Goal: Complete application form: Complete application form

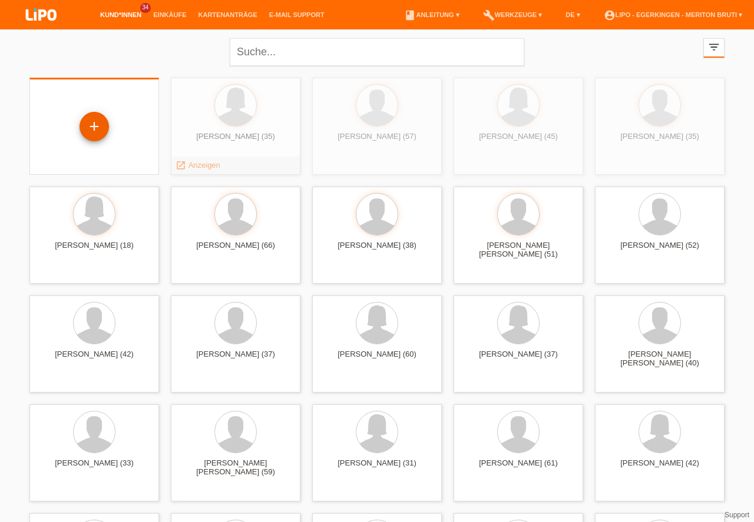
click at [92, 127] on div "+" at bounding box center [94, 127] width 28 height 20
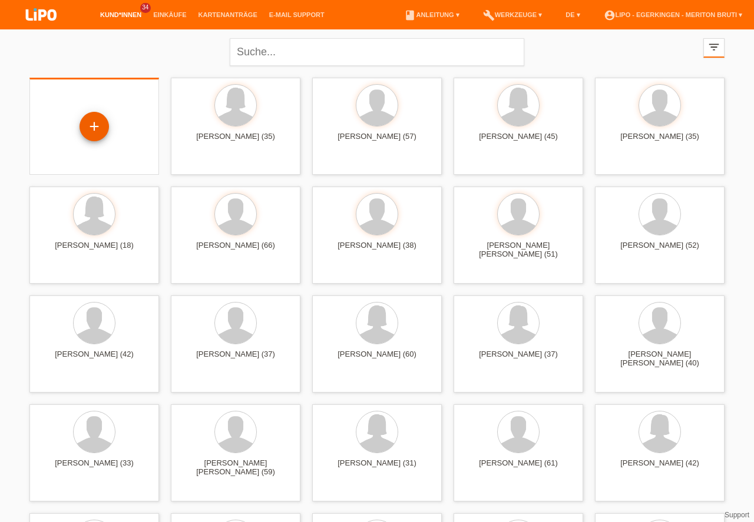
click at [97, 128] on div "+" at bounding box center [94, 127] width 28 height 20
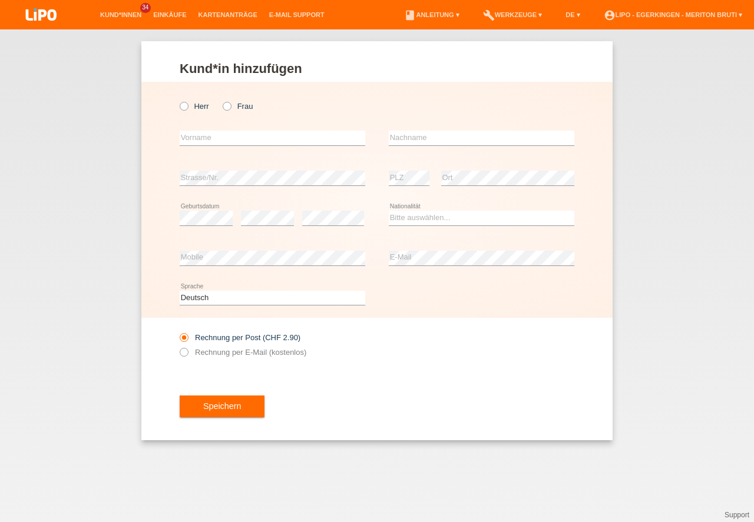
click at [221, 100] on icon at bounding box center [221, 100] width 0 height 0
click at [226, 108] on input "Frau" at bounding box center [227, 106] width 8 height 8
radio input "true"
click at [213, 144] on input "text" at bounding box center [272, 138] width 185 height 15
type input "[PERSON_NAME]"
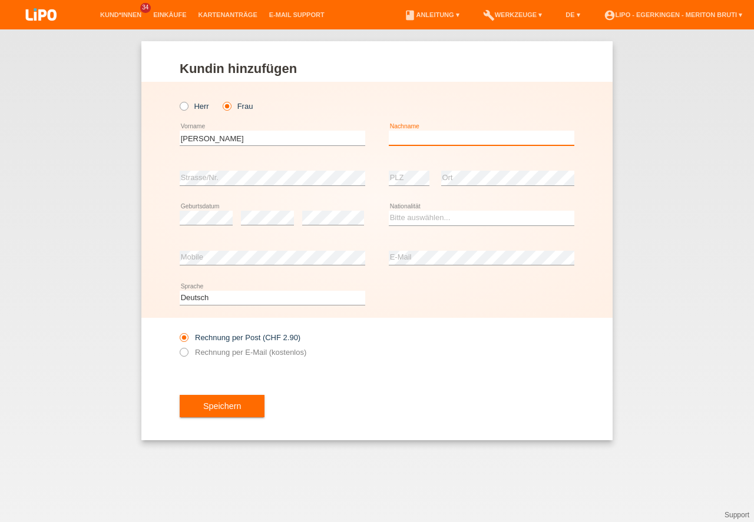
click at [436, 134] on input "text" at bounding box center [481, 138] width 185 height 15
type input "Bianca [PERSON_NAME] [PERSON_NAME] Jet"
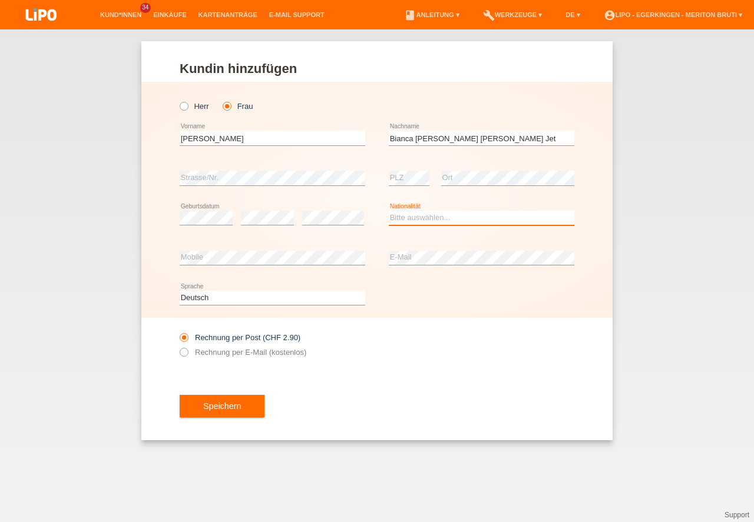
click at [428, 217] on select "Bitte auswählen... Schweiz Deutschland Liechtenstein Österreich ------------ Af…" at bounding box center [481, 218] width 185 height 14
drag, startPoint x: 579, startPoint y: 346, endPoint x: 584, endPoint y: 357, distance: 12.1
select select "NL"
click at [0, 0] on option "Niederlande" at bounding box center [0, 0] width 0 height 0
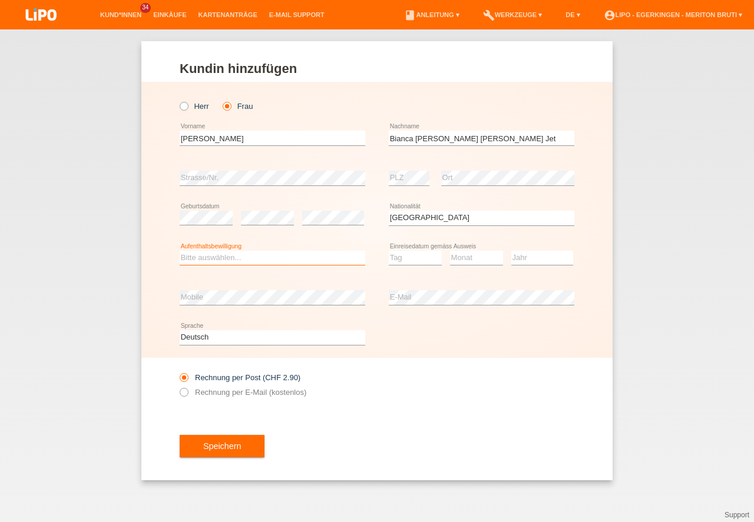
click at [205, 257] on select "Bitte auswählen... C B B - Flüchtlingsstatus Andere" at bounding box center [272, 258] width 185 height 14
select select "C"
click at [0, 0] on option "C" at bounding box center [0, 0] width 0 height 0
click at [428, 259] on select "Tag 01 02 03 04 05 06 07 08 09 10 11" at bounding box center [415, 258] width 53 height 14
click at [421, 261] on select "Tag 01 02 03 04 05 06 07 08 09 10 11" at bounding box center [415, 258] width 53 height 14
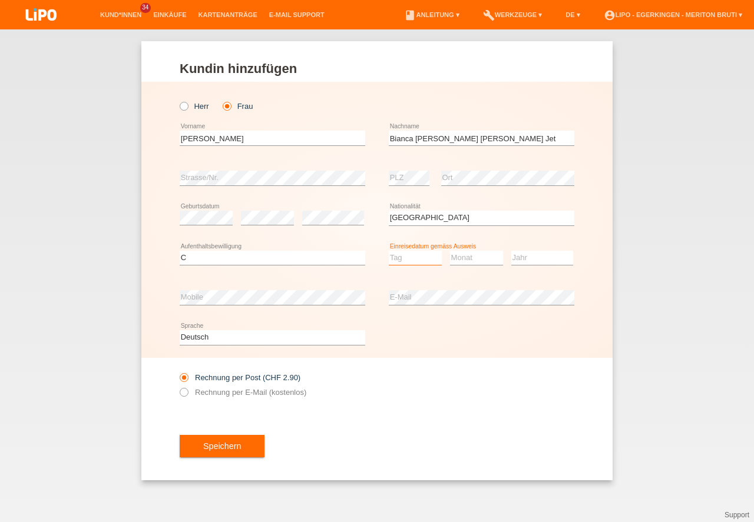
select select "20"
click at [0, 0] on option "20" at bounding box center [0, 0] width 0 height 0
click at [488, 255] on select "Monat 01 02 03 04 05 06 07 08 09 10 11" at bounding box center [476, 258] width 53 height 14
drag, startPoint x: 469, startPoint y: 380, endPoint x: 533, endPoint y: 275, distance: 122.6
select select "11"
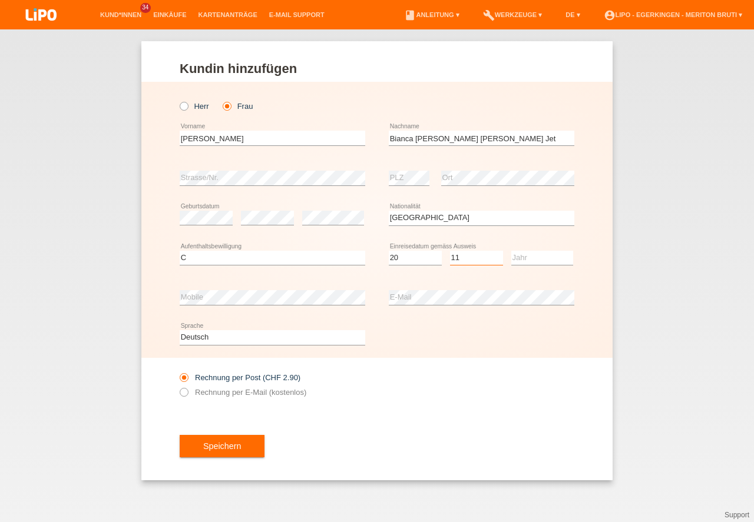
click at [0, 0] on option "11" at bounding box center [0, 0] width 0 height 0
click at [534, 254] on select "Jahr 2025 2024 2023 2022 2021 2020 2019 2018 2017 2016 2015 2014 2013 2012 2011…" at bounding box center [542, 258] width 62 height 14
select select "1992"
click at [0, 0] on option "1992" at bounding box center [0, 0] width 0 height 0
click at [230, 455] on button "Speichern" at bounding box center [222, 446] width 85 height 22
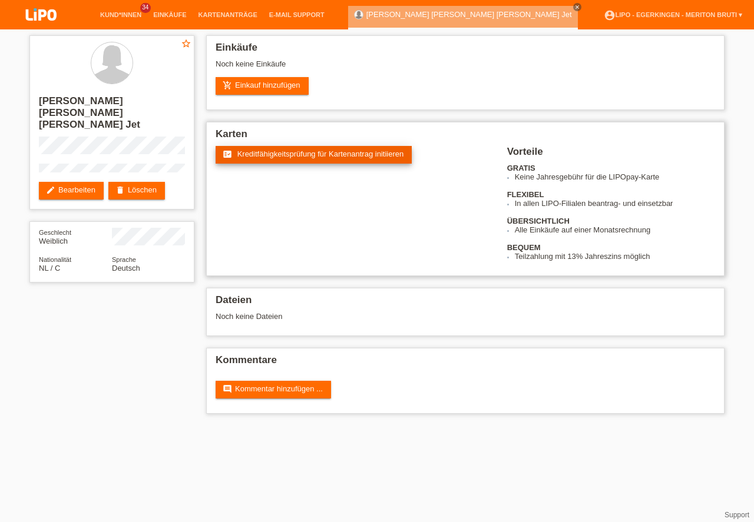
click at [330, 155] on span "Kreditfähigkeitsprüfung für Kartenantrag initiieren" at bounding box center [320, 154] width 167 height 9
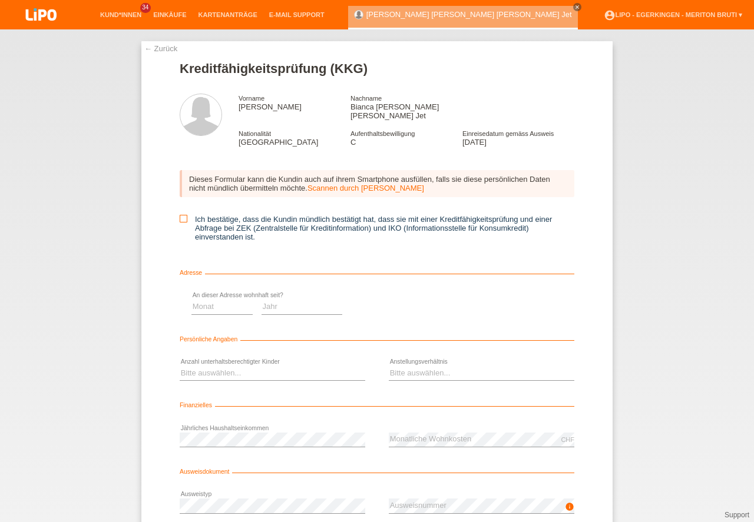
click at [180, 215] on icon at bounding box center [184, 219] width 8 height 8
click at [180, 215] on input "Ich bestätige, dass die Kundin mündlich bestätigt hat, dass sie mit einer Kredi…" at bounding box center [184, 219] width 8 height 8
checkbox input "true"
click at [489, 300] on select "Jahr 2025 2024 2023 2022 2021 2020 2019 2018 2017 2016 2015 2014 2013 2012 2011…" at bounding box center [499, 307] width 81 height 14
select select "2011"
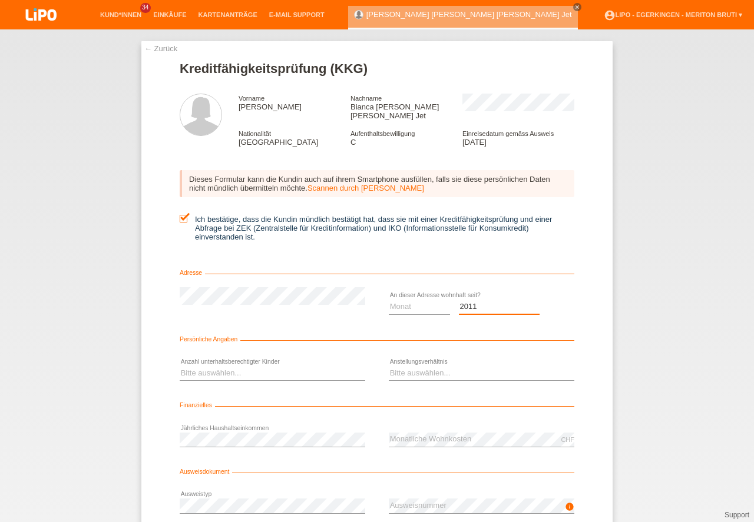
click at [0, 0] on option "2011" at bounding box center [0, 0] width 0 height 0
click at [427, 300] on select "Monat 01 02 03 04 05 06 07 08 09 10" at bounding box center [419, 307] width 61 height 14
select select "09"
click at [0, 0] on option "09" at bounding box center [0, 0] width 0 height 0
click at [215, 366] on select "Bitte auswählen... 0 1 2 3 4 5 6 7 8 9" at bounding box center [272, 373] width 185 height 14
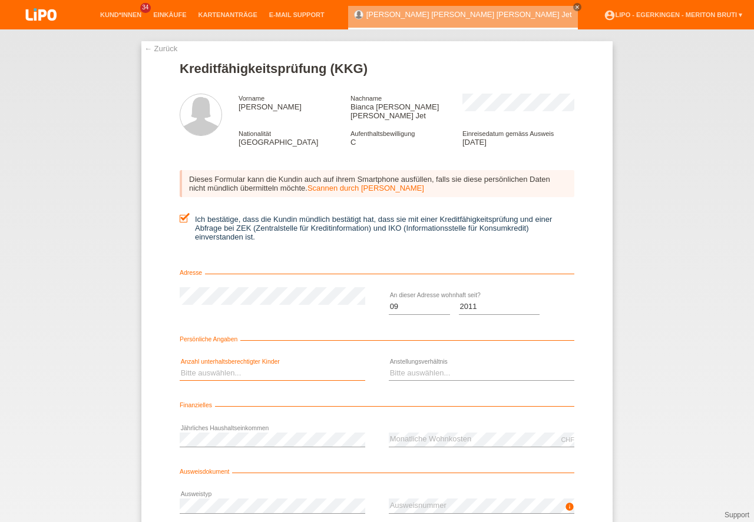
select select "0"
click at [0, 0] on option "0" at bounding box center [0, 0] width 0 height 0
click at [456, 366] on select "Bitte auswählen... Unbefristet Befristet Lehrling/Student Pensioniert Nicht arb…" at bounding box center [481, 373] width 185 height 14
select select "UNLIMITED"
click at [0, 0] on option "Unbefristet" at bounding box center [0, 0] width 0 height 0
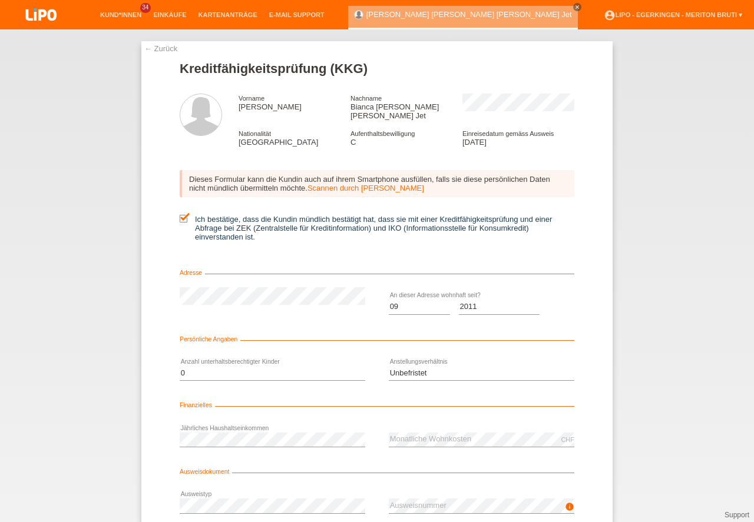
click at [426, 507] on div "info error Ausweisnummer" at bounding box center [481, 506] width 185 height 40
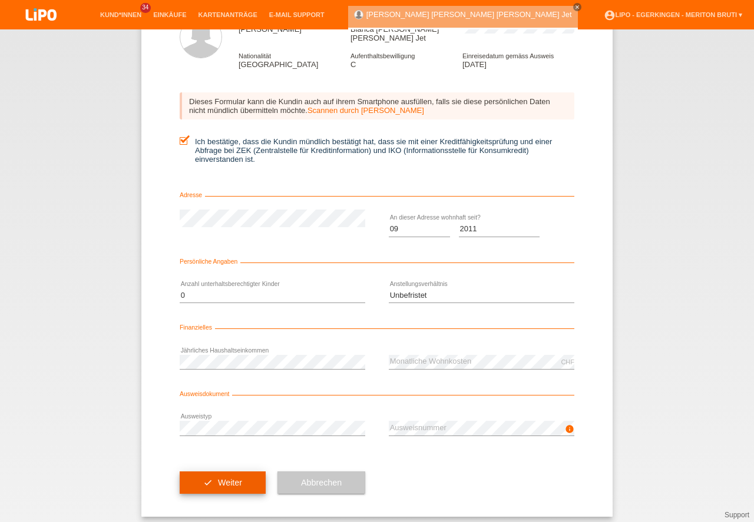
click at [237, 482] on button "check Weiter" at bounding box center [223, 483] width 86 height 22
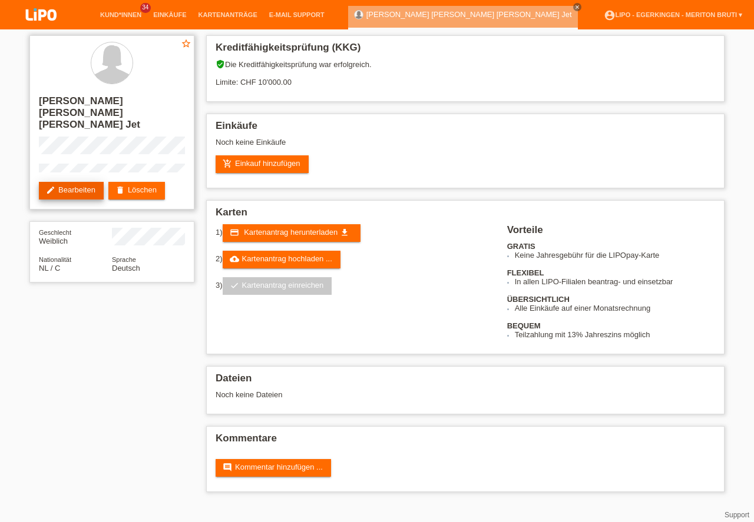
click at [74, 182] on link "edit Bearbeiten" at bounding box center [71, 191] width 65 height 18
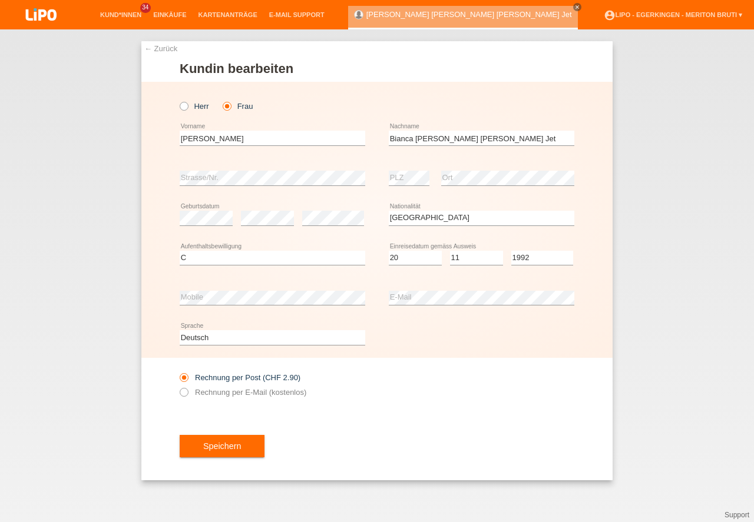
select select "NL"
select select "C"
select select "20"
select select "11"
select select "1992"
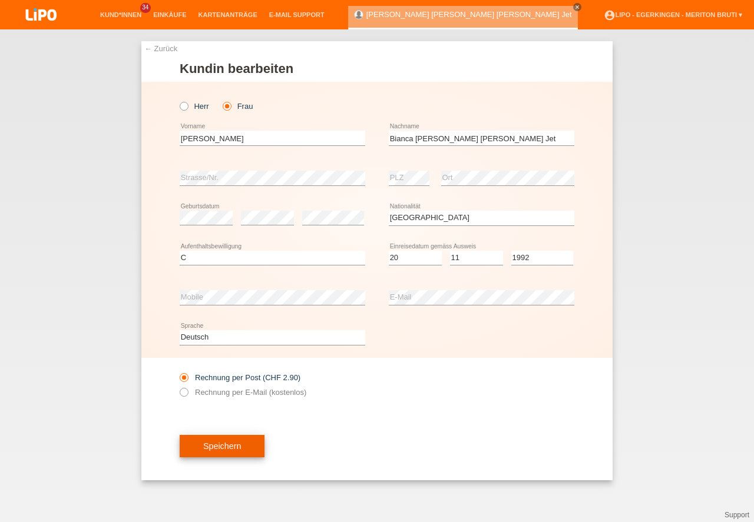
click at [245, 454] on button "Speichern" at bounding box center [222, 446] width 85 height 22
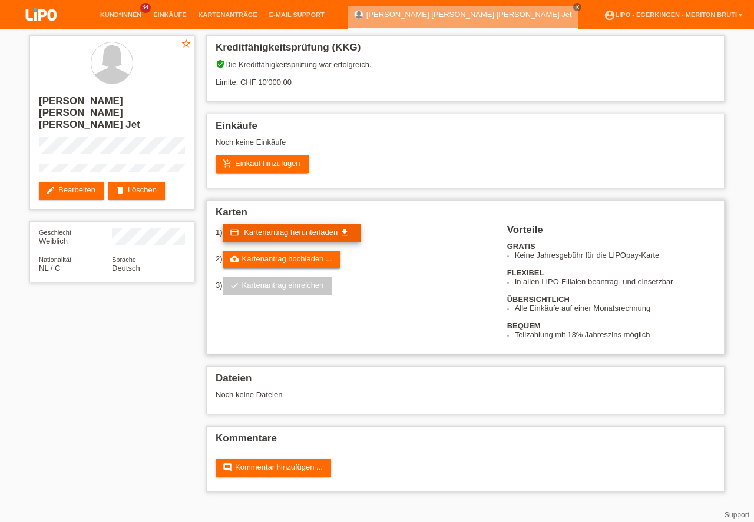
click at [306, 235] on span "Kartenantrag herunterladen" at bounding box center [291, 232] width 94 height 9
click at [292, 161] on link "add_shopping_cart Einkauf hinzufügen" at bounding box center [262, 164] width 93 height 18
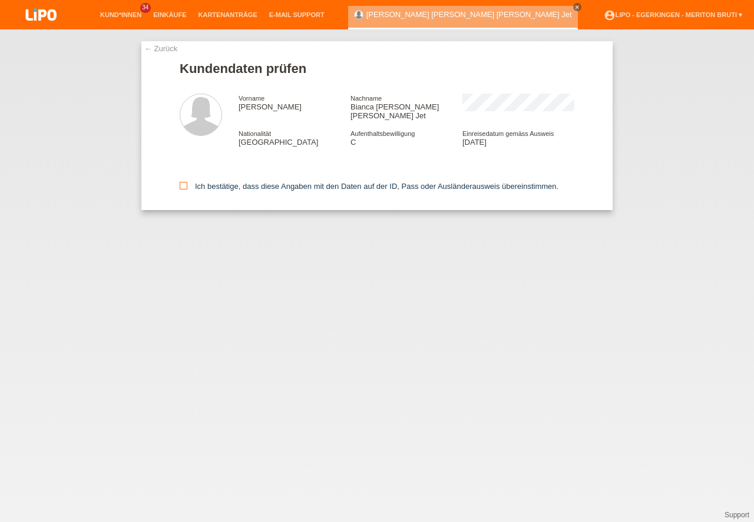
click at [185, 182] on icon at bounding box center [184, 186] width 8 height 8
click at [185, 182] on input "Ich bestätige, dass diese Angaben mit den Daten auf der ID, Pass oder Ausländer…" at bounding box center [184, 186] width 8 height 8
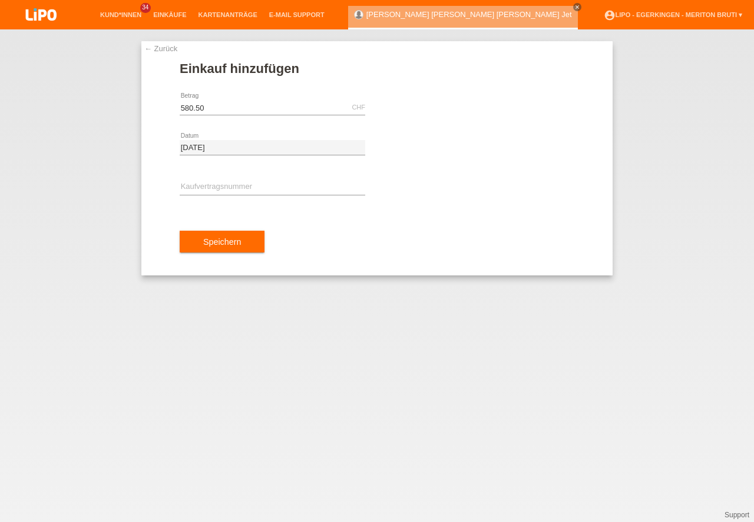
type input "580.50"
click at [326, 184] on input "text" at bounding box center [272, 187] width 185 height 15
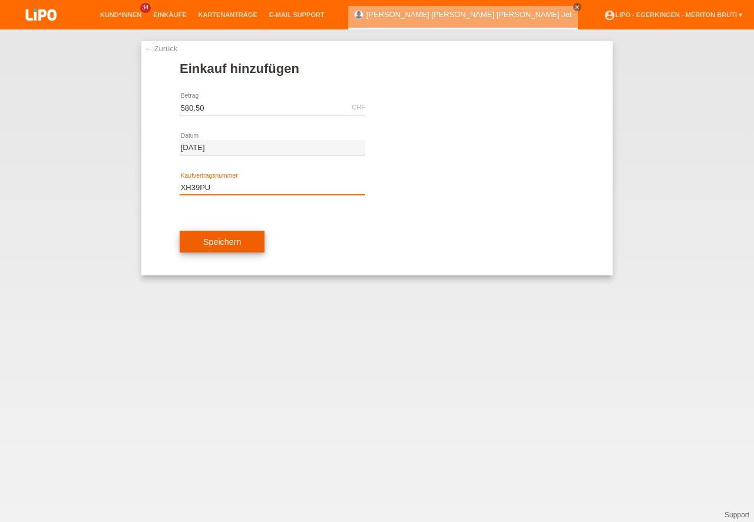
type input "XH39PU"
click at [231, 241] on button "Speichern" at bounding box center [222, 242] width 85 height 22
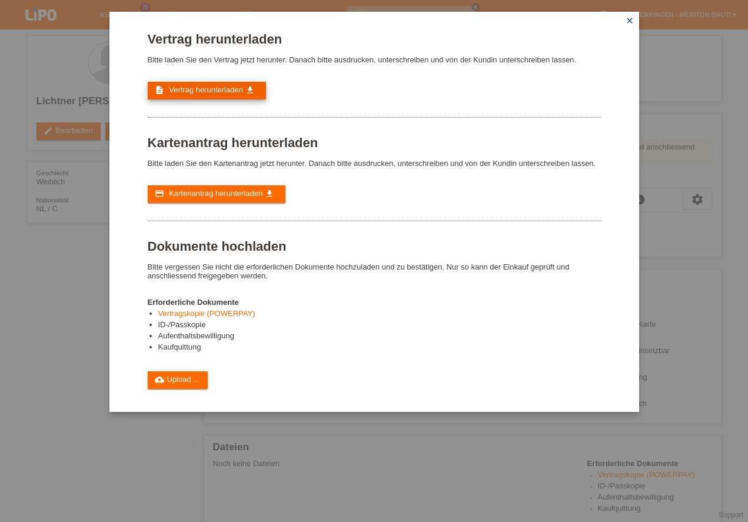
click at [218, 91] on span "Vertrag herunterladen" at bounding box center [206, 89] width 74 height 9
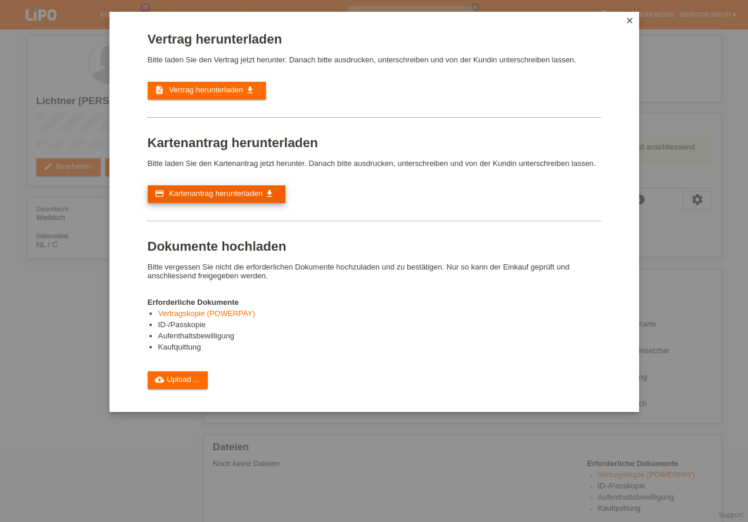
click at [211, 195] on span "Kartenantrag herunterladen" at bounding box center [216, 193] width 94 height 9
click at [183, 378] on link "cloud_upload Upload ..." at bounding box center [178, 381] width 61 height 18
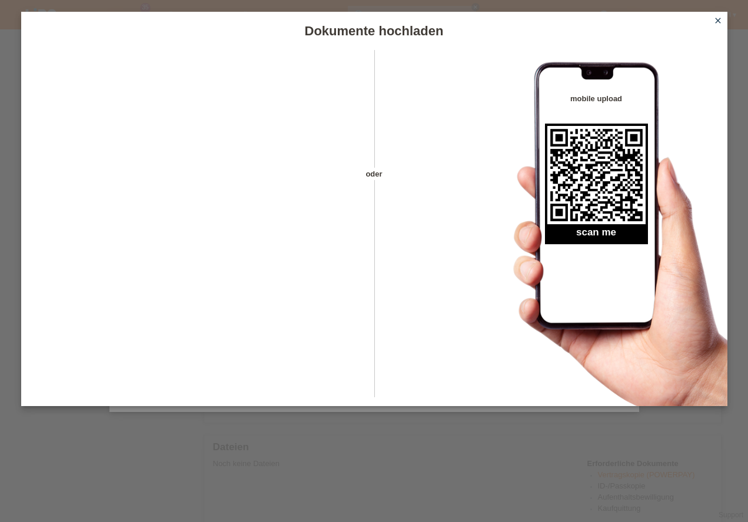
click at [715, 22] on icon "close" at bounding box center [718, 20] width 9 height 9
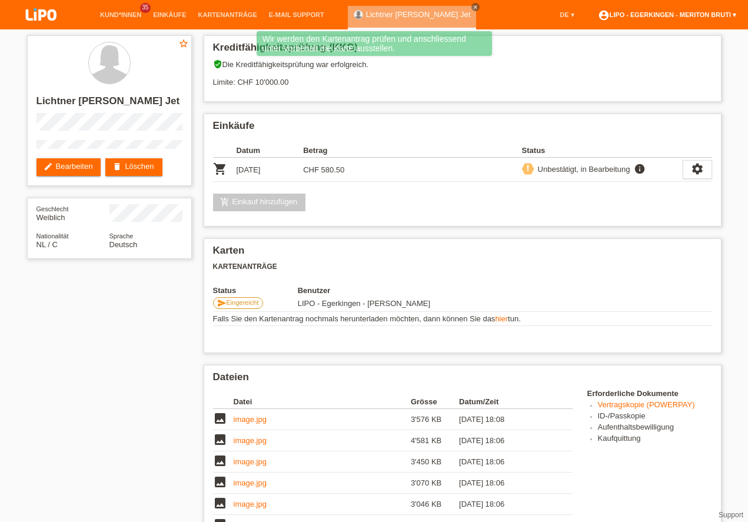
click at [665, 16] on link "account_circle LIPO - Egerkingen - Meriton Bruti ▾" at bounding box center [667, 14] width 150 height 7
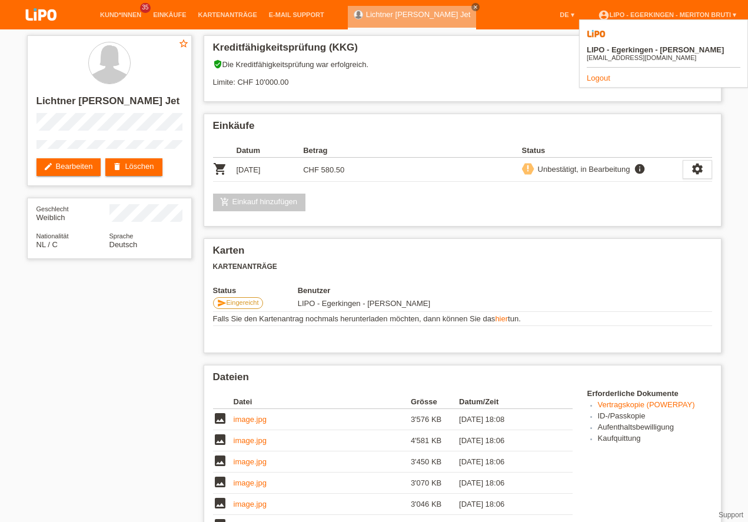
click at [602, 74] on link "Logout" at bounding box center [599, 78] width 24 height 9
